Goal: Task Accomplishment & Management: Use online tool/utility

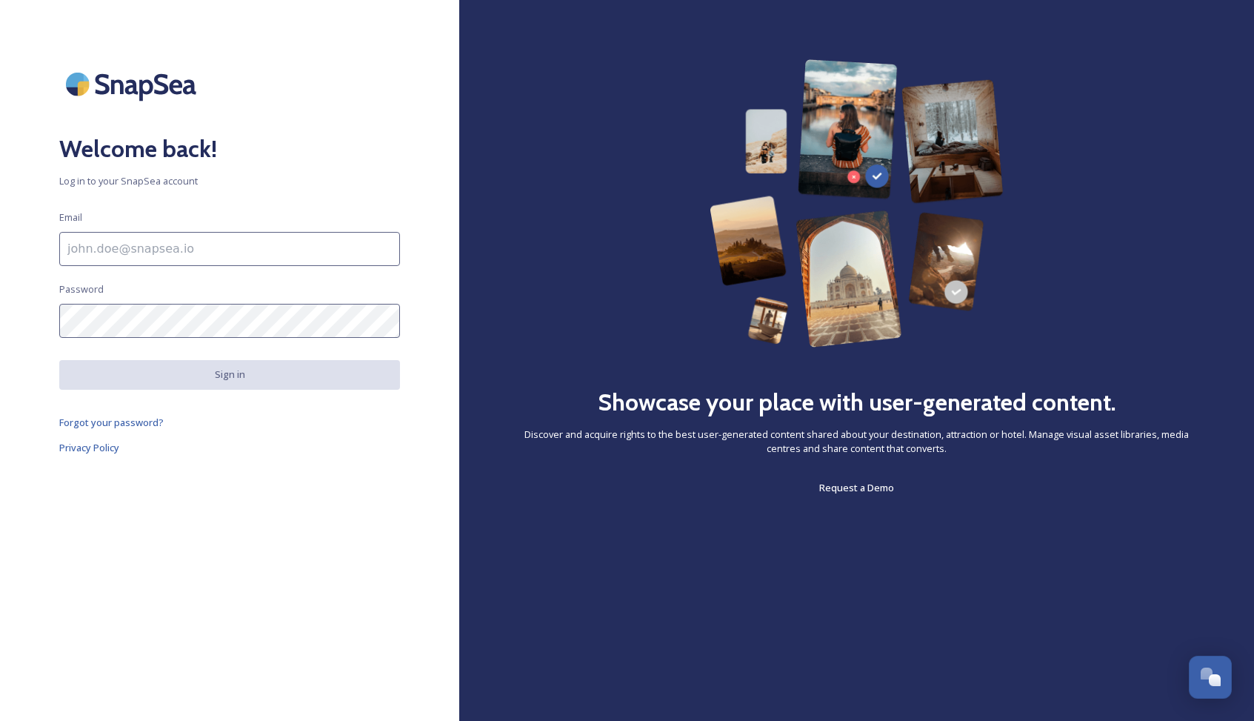
type input "[PERSON_NAME][EMAIL_ADDRESS][DOMAIN_NAME]"
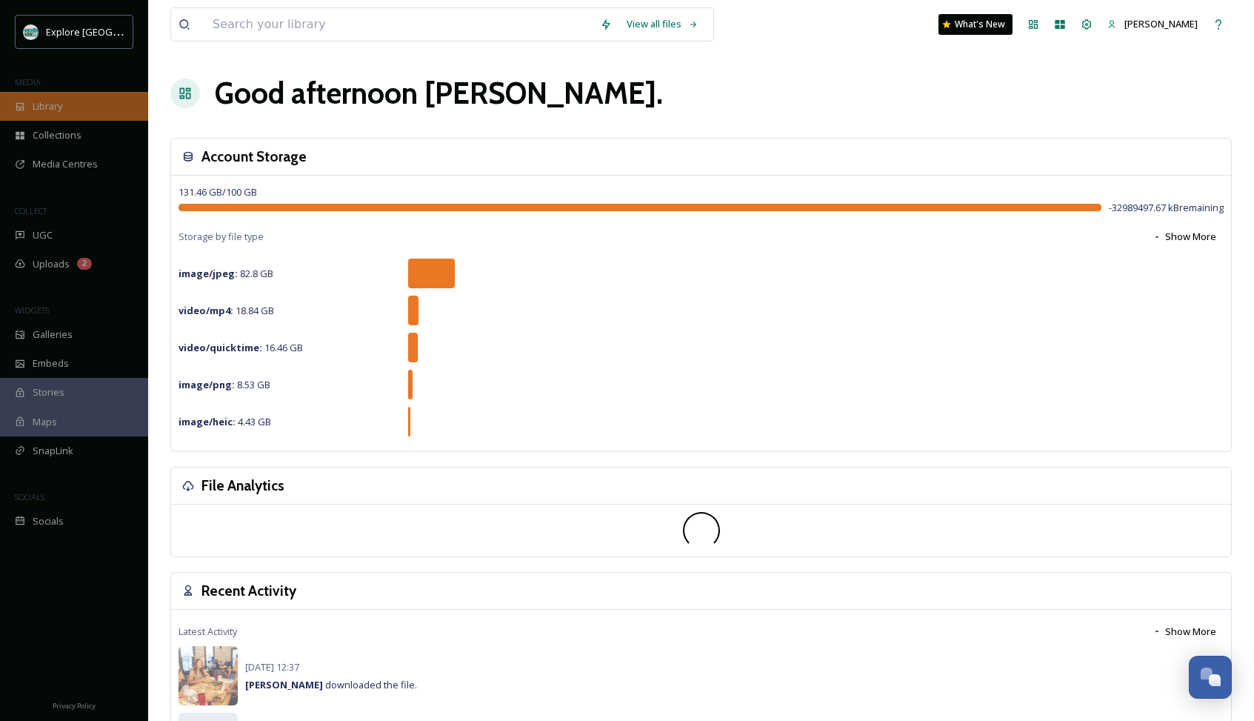
click at [67, 111] on div "Library" at bounding box center [74, 106] width 148 height 29
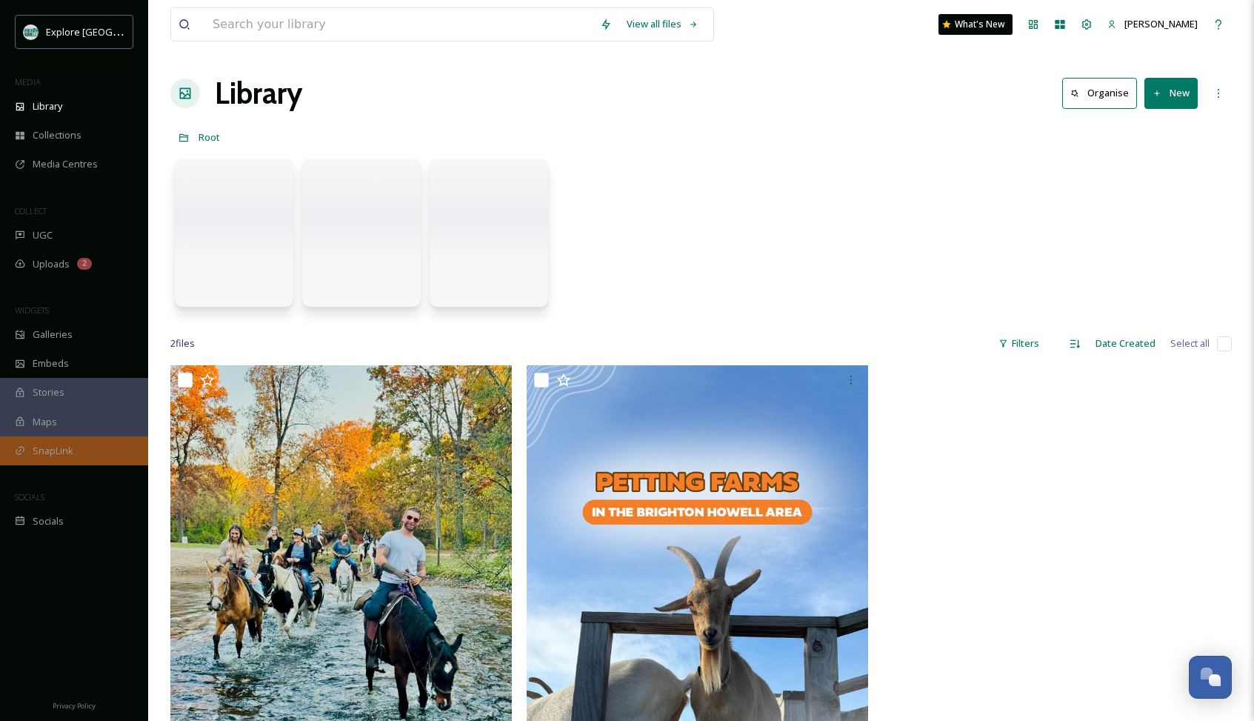
click at [45, 447] on span "SnapLink" at bounding box center [53, 451] width 41 height 14
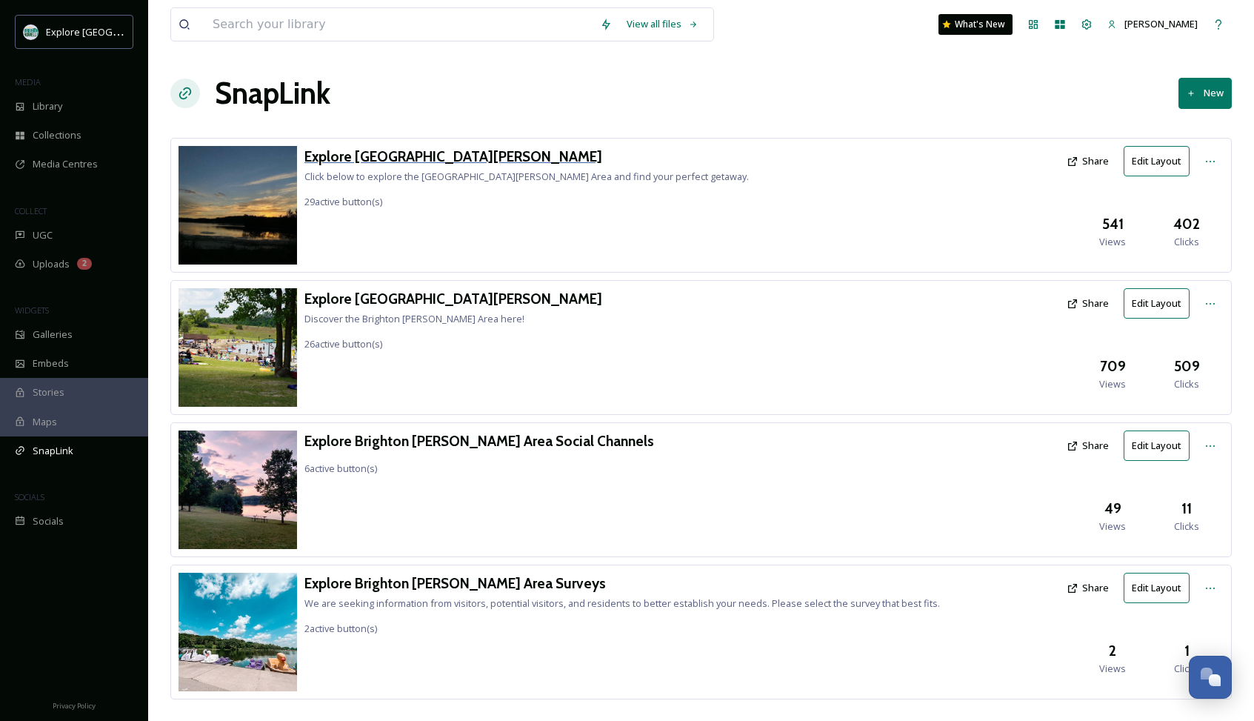
click at [339, 154] on h3 "Explore [GEOGRAPHIC_DATA][PERSON_NAME]" at bounding box center [526, 156] width 444 height 21
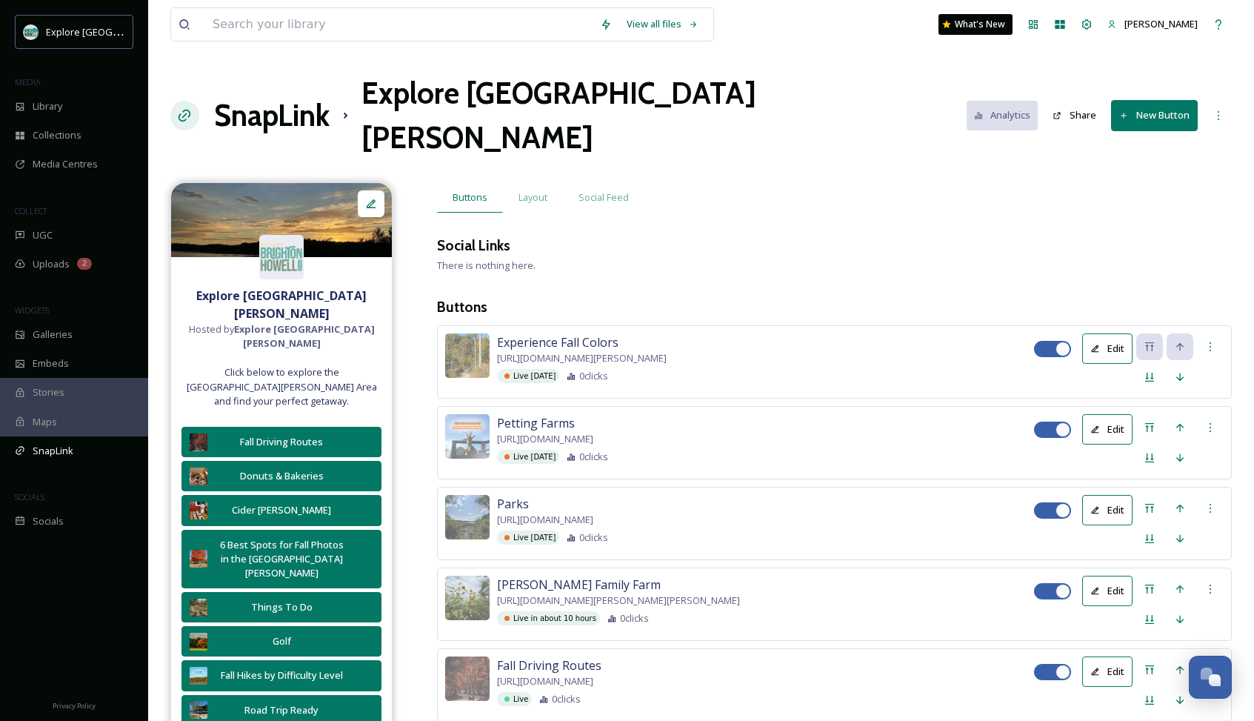
click at [1153, 100] on button "New Button" at bounding box center [1154, 115] width 87 height 30
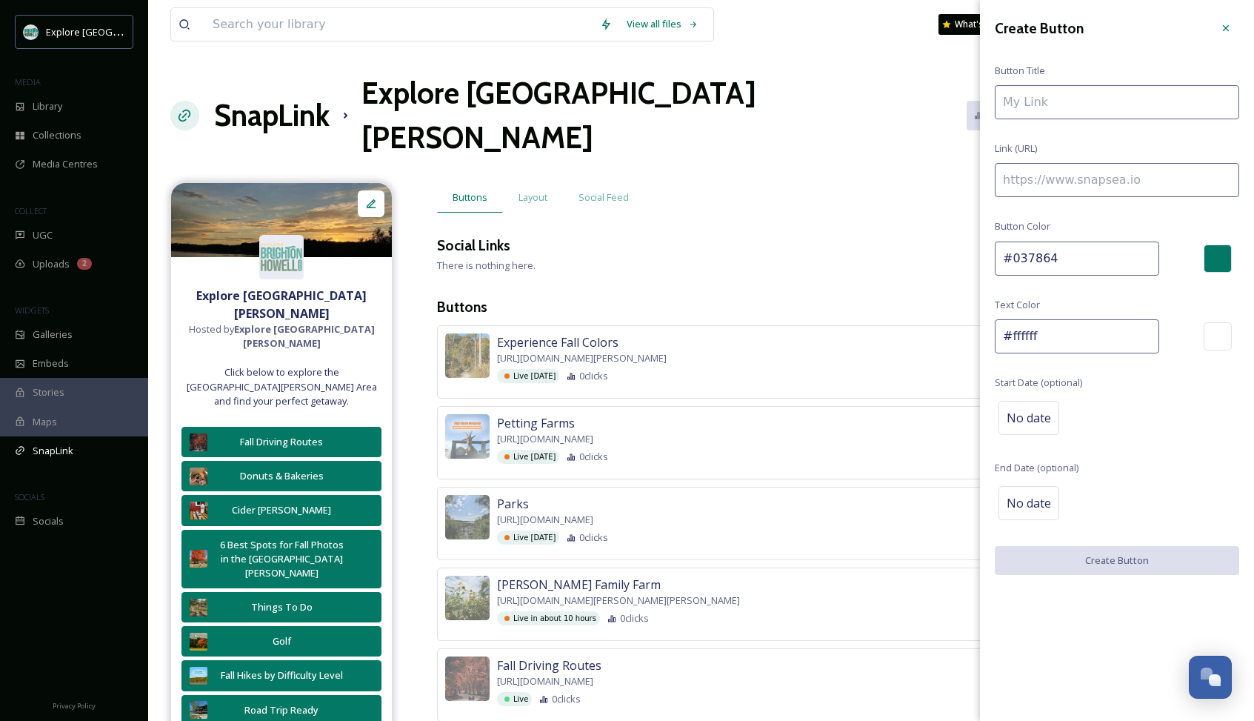
click at [1123, 174] on input at bounding box center [1117, 180] width 244 height 34
paste input "[URL][DOMAIN_NAME][PERSON_NAME]"
type input "[URL][DOMAIN_NAME][PERSON_NAME]"
click at [1124, 99] on input at bounding box center [1117, 102] width 244 height 34
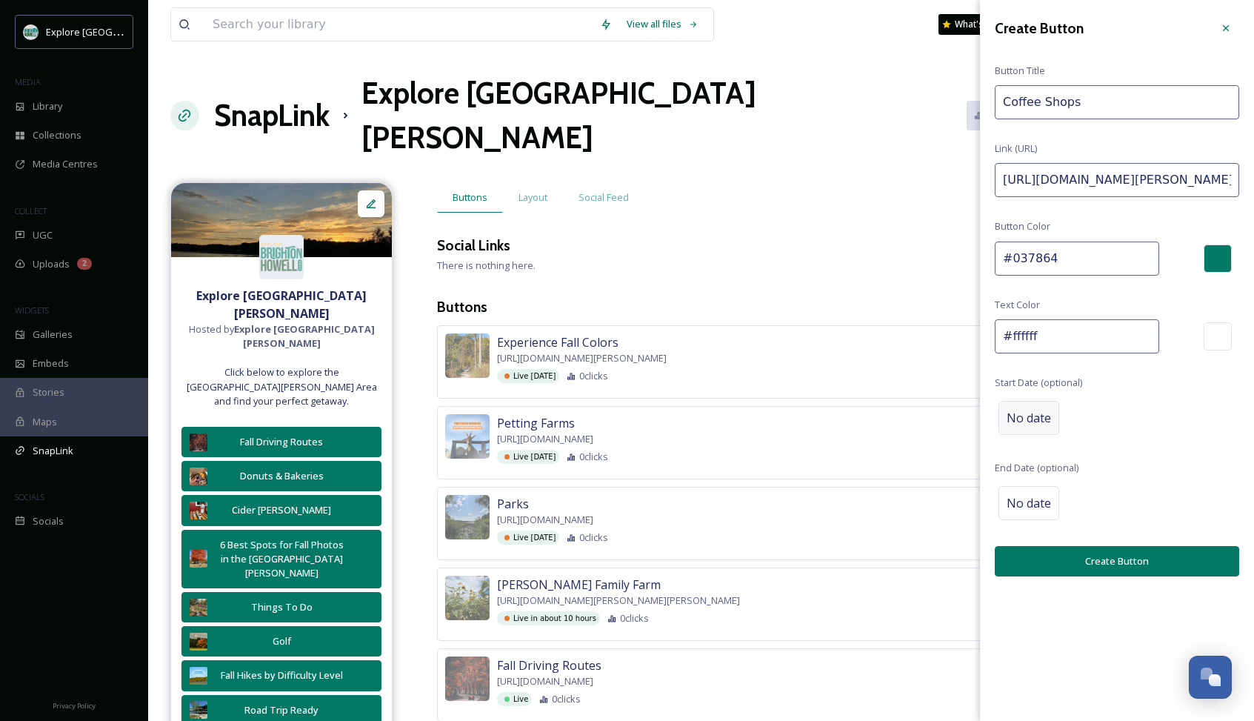
type input "Coffee Shops"
click at [1029, 424] on span "No date" at bounding box center [1029, 418] width 44 height 18
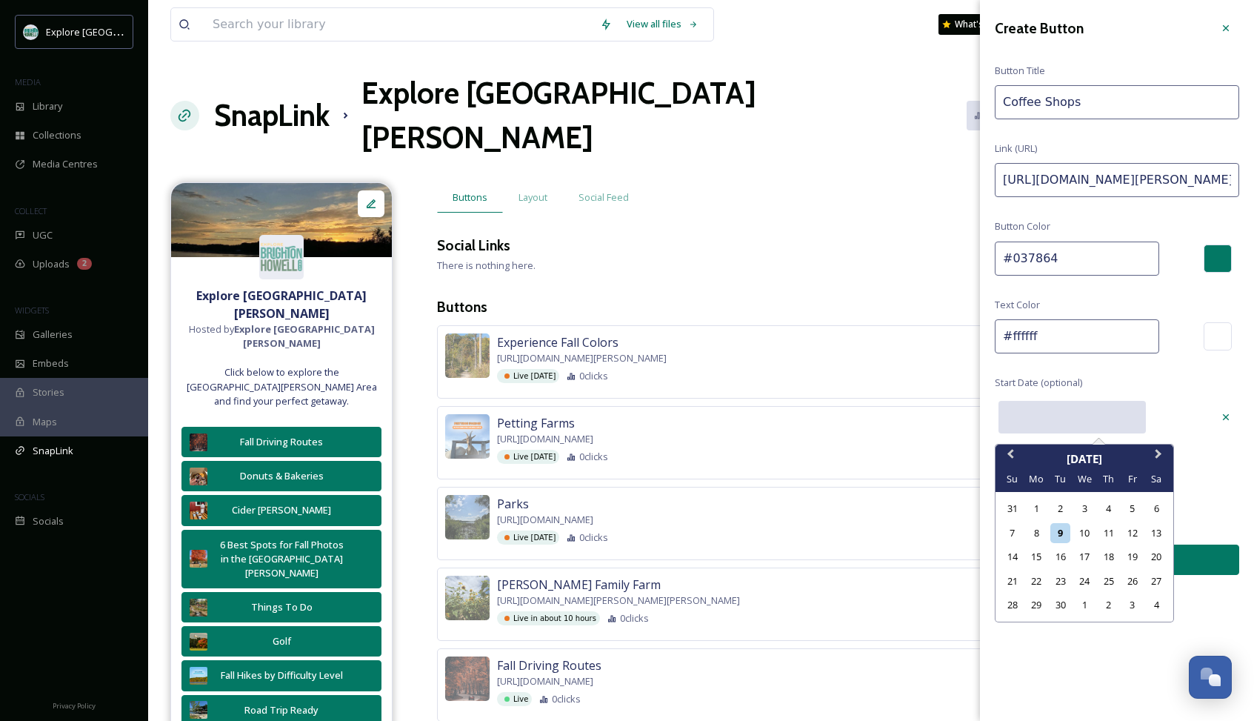
click at [1062, 421] on input "text" at bounding box center [1072, 417] width 147 height 33
click at [1082, 557] on div "17" at bounding box center [1084, 557] width 20 height 20
type input "[DATE]"
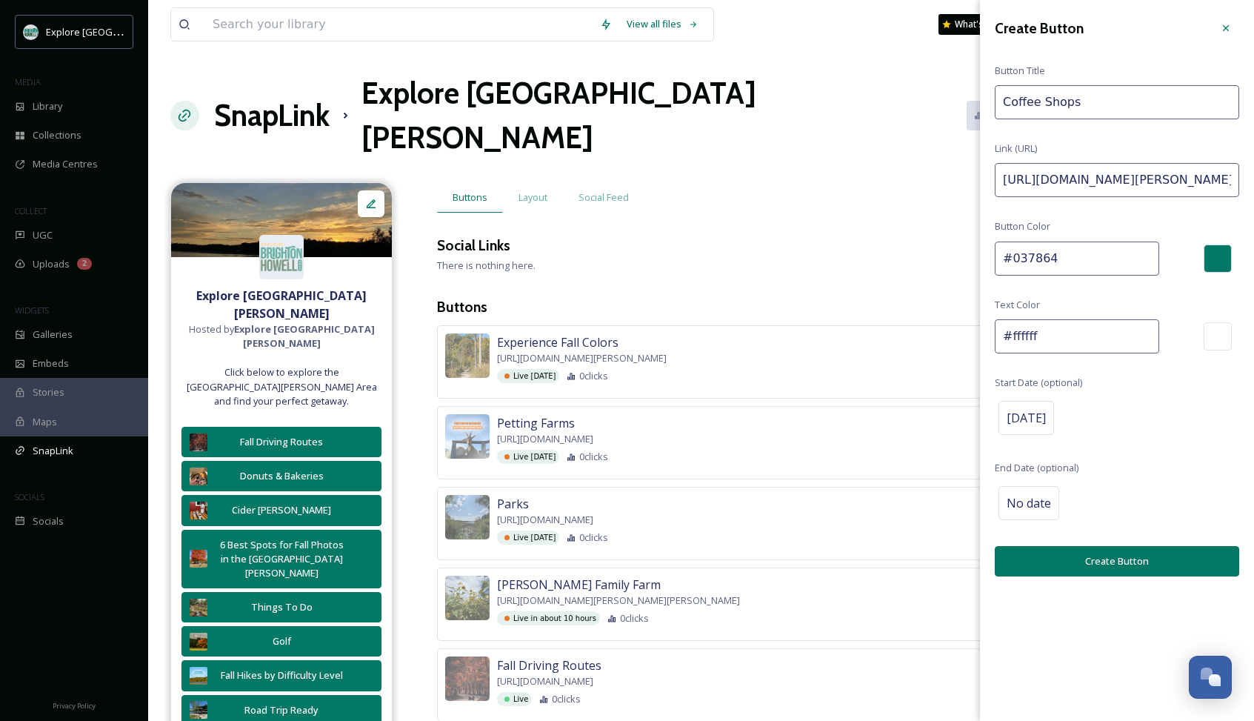
click at [1082, 557] on button "Create Button" at bounding box center [1117, 561] width 244 height 30
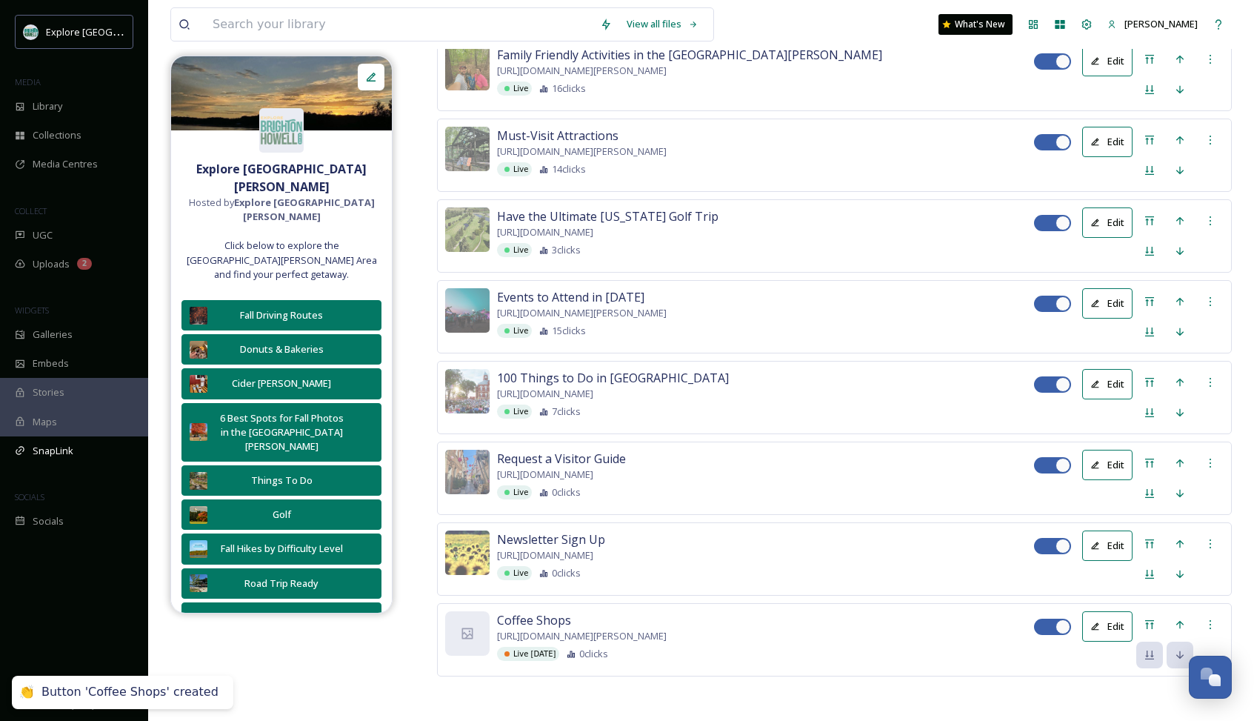
scroll to position [2253, 0]
click at [1147, 620] on icon at bounding box center [1149, 624] width 9 height 9
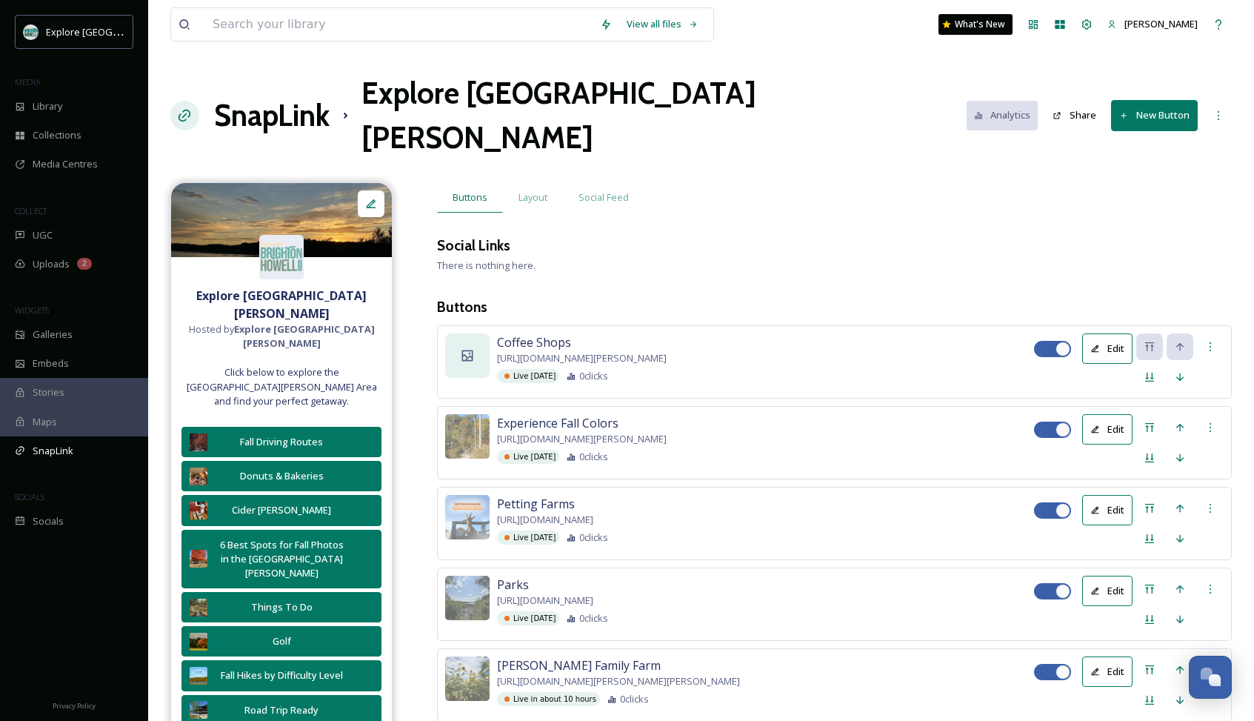
scroll to position [0, 0]
click at [474, 348] on icon at bounding box center [467, 355] width 15 height 15
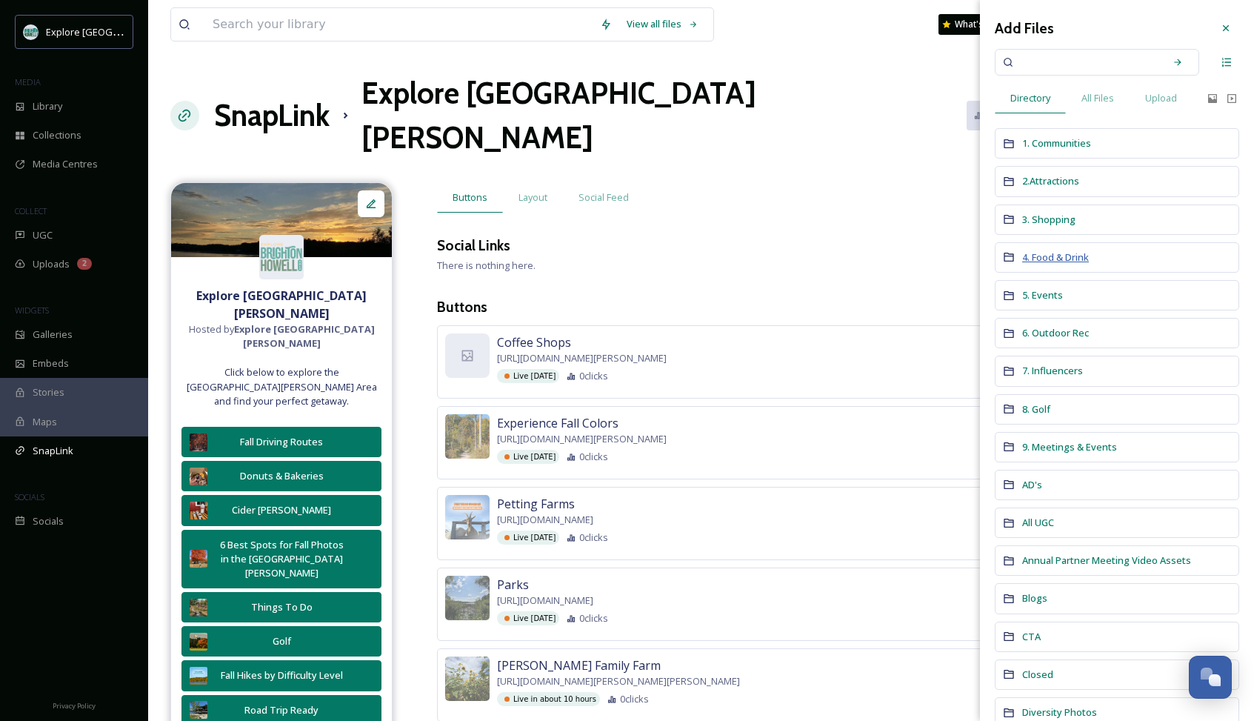
click at [1044, 256] on span "4. Food & Drink" at bounding box center [1055, 256] width 67 height 13
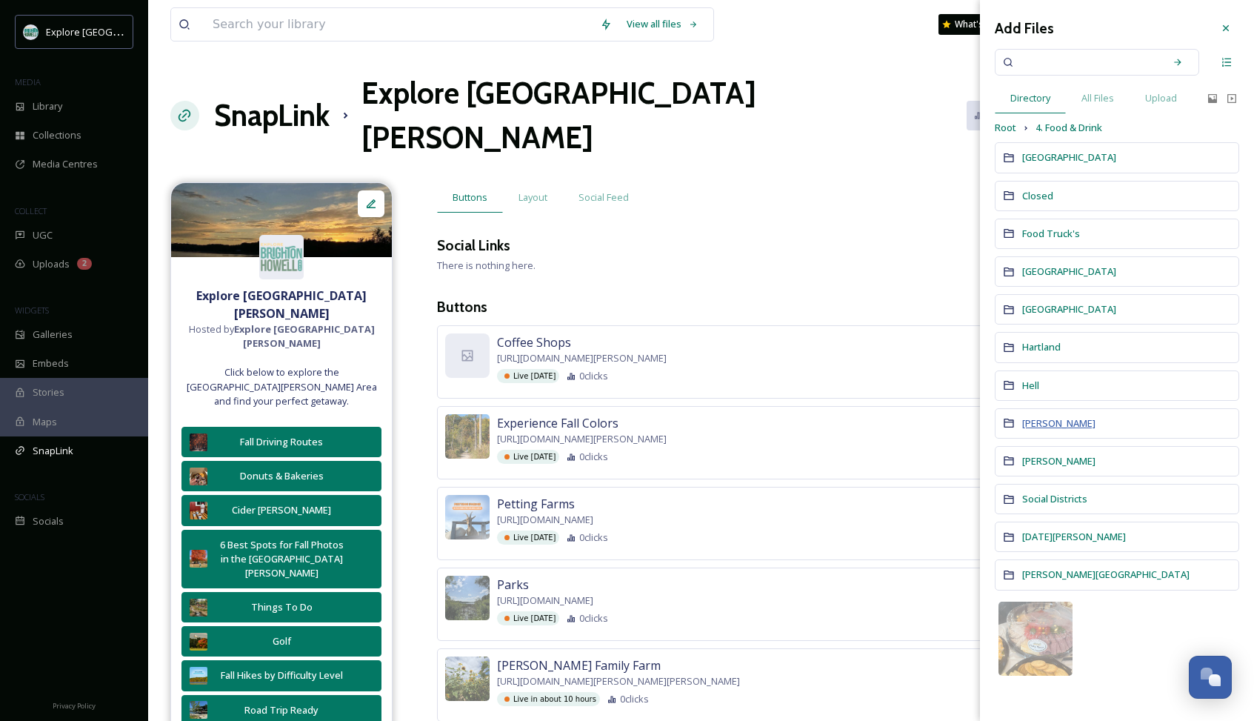
click at [1039, 426] on span "[PERSON_NAME]" at bounding box center [1058, 422] width 73 height 13
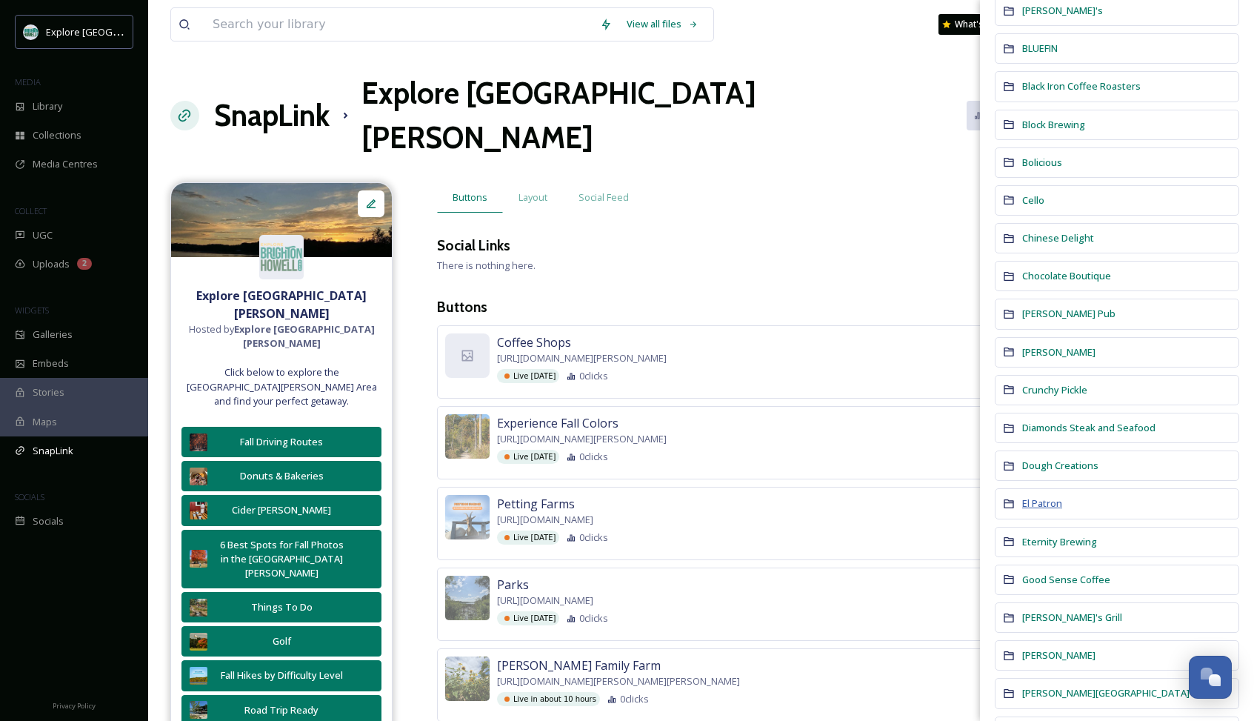
scroll to position [289, 0]
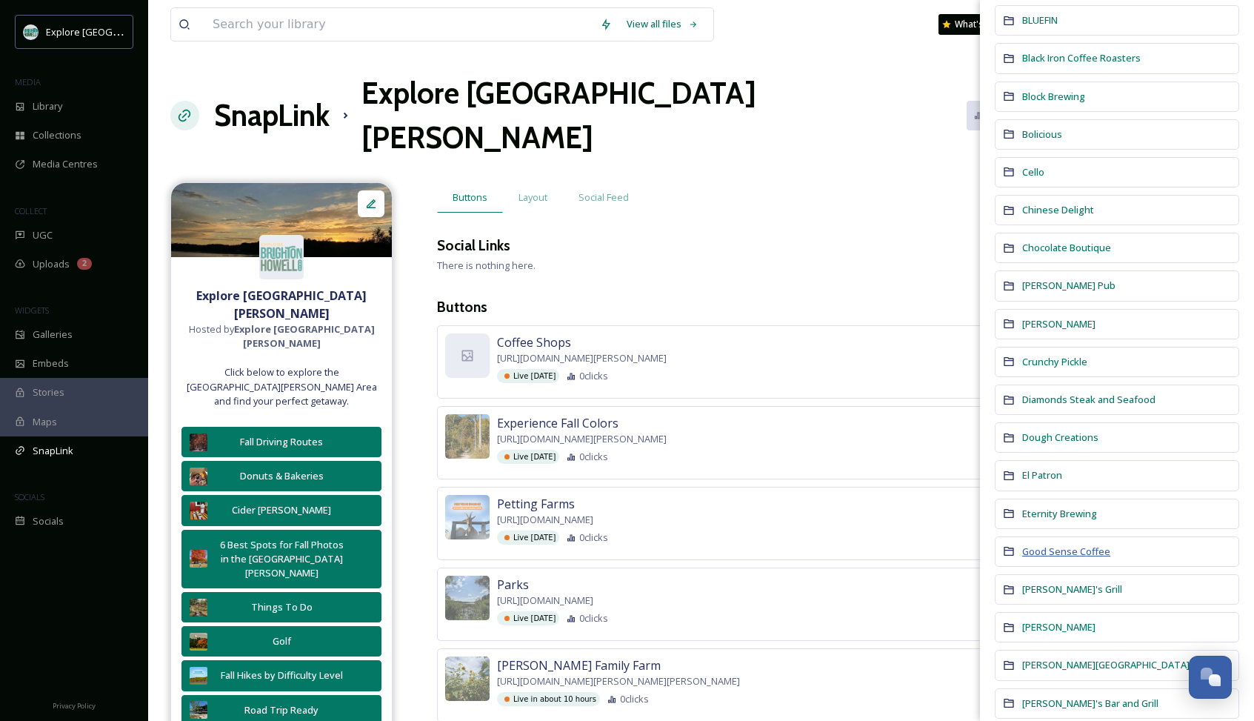
click at [1064, 548] on span "Good Sense Coffee" at bounding box center [1066, 550] width 88 height 13
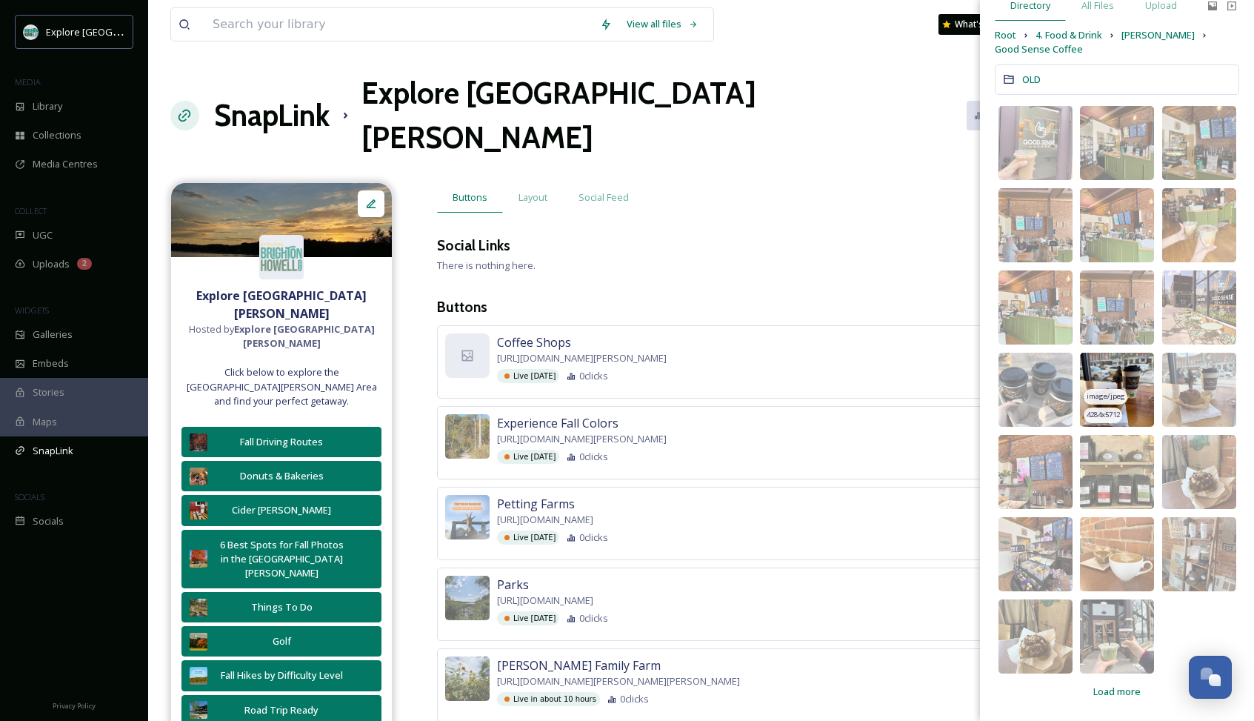
scroll to position [92, 0]
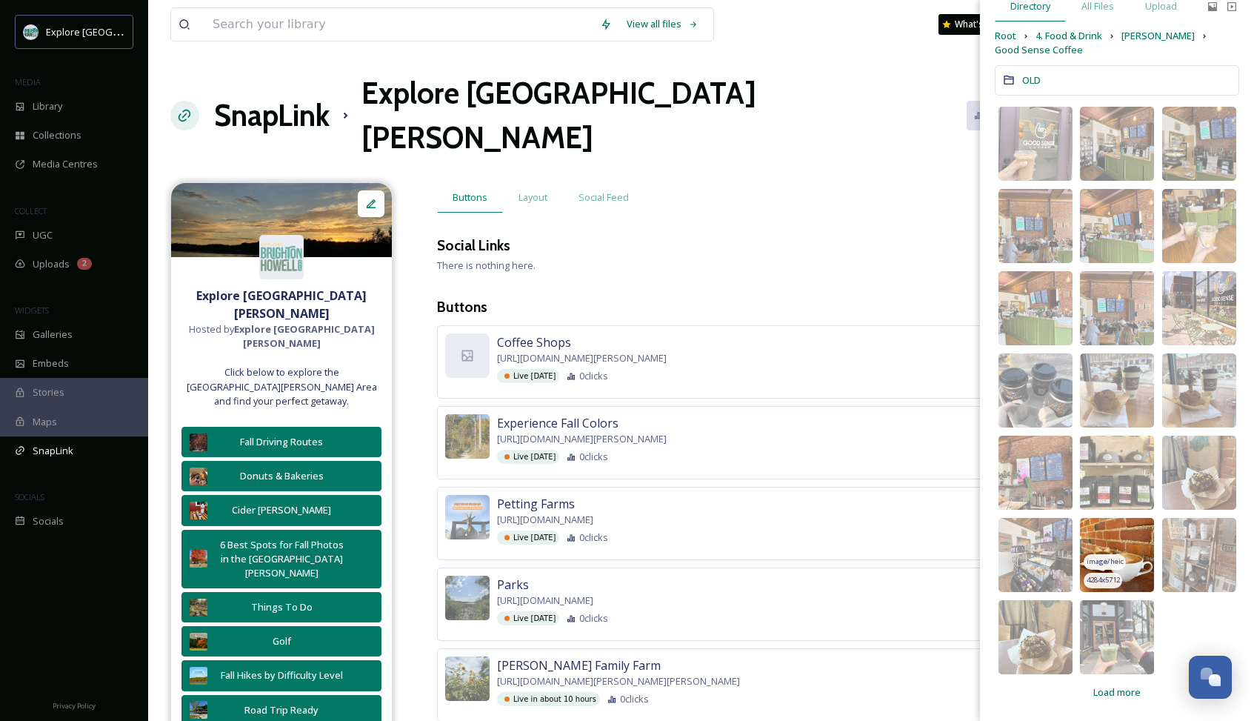
click at [1128, 576] on img at bounding box center [1117, 555] width 74 height 74
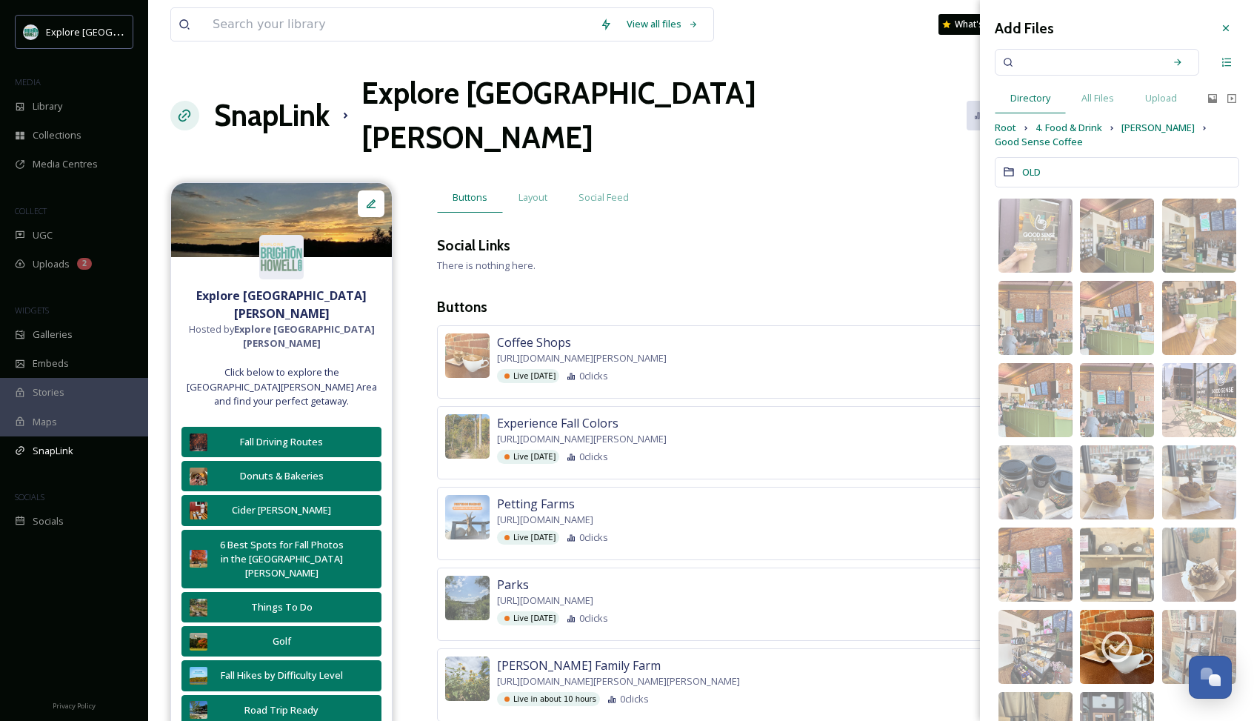
scroll to position [0, 0]
click at [1225, 26] on icon at bounding box center [1226, 28] width 12 height 12
